Goal: Task Accomplishment & Management: Use online tool/utility

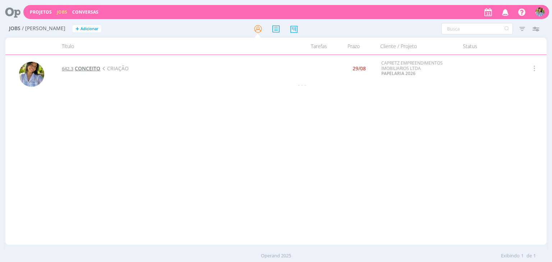
click at [96, 69] on span "CONCEITO" at bounding box center [88, 68] width 26 height 7
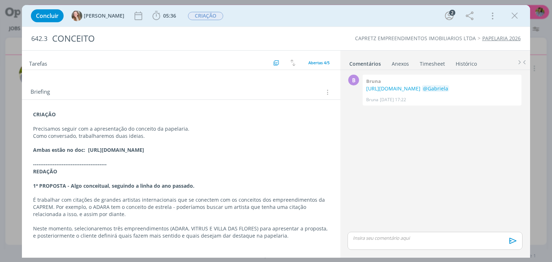
scroll to position [125, 0]
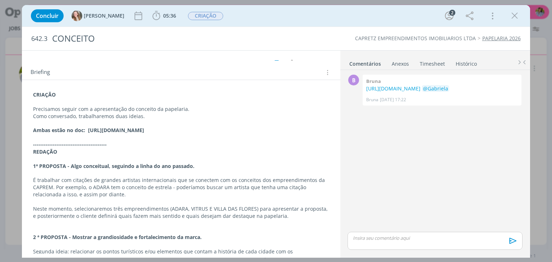
drag, startPoint x: 89, startPoint y: 127, endPoint x: 206, endPoint y: 136, distance: 117.1
click at [207, 134] on p "Ambas estão no doc: [URL][DOMAIN_NAME]" at bounding box center [181, 130] width 296 height 7
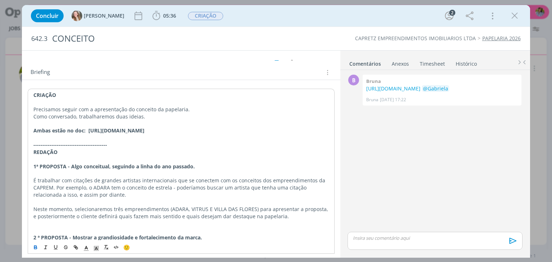
copy strong "[URL][DOMAIN_NAME]"
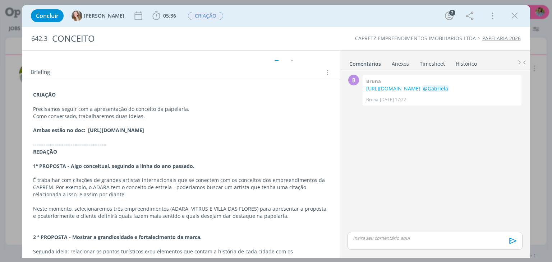
click at [512, 16] on icon "dialog" at bounding box center [514, 15] width 11 height 11
